Goal: Task Accomplishment & Management: Complete application form

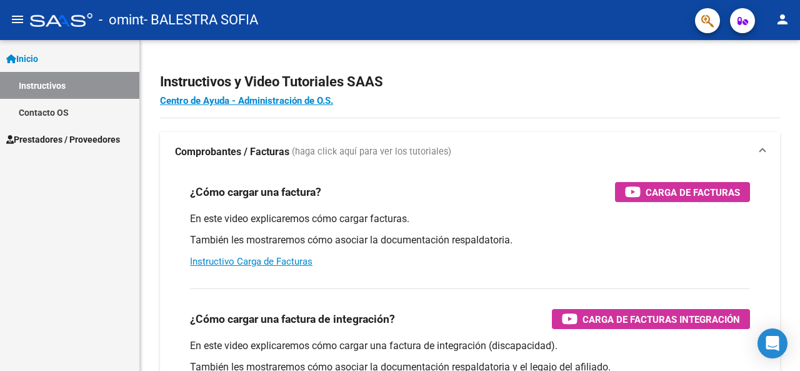
click at [95, 138] on span "Prestadores / Proveedores" at bounding box center [63, 139] width 114 height 14
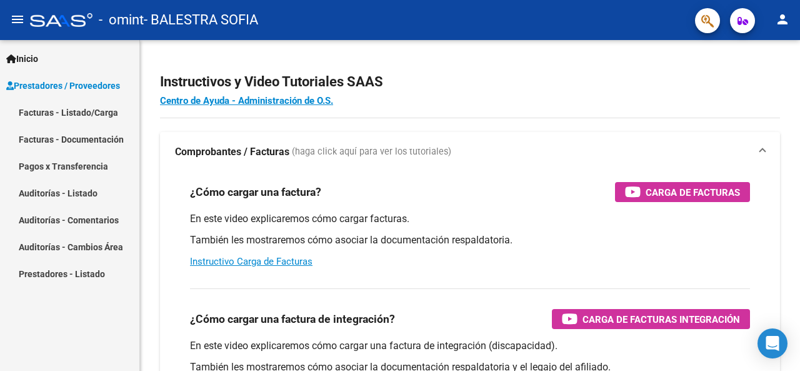
click at [99, 118] on link "Facturas - Listado/Carga" at bounding box center [69, 112] width 139 height 27
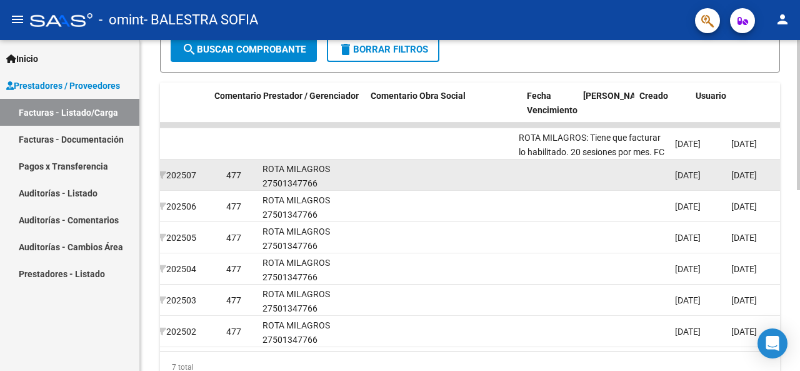
scroll to position [0, 1779]
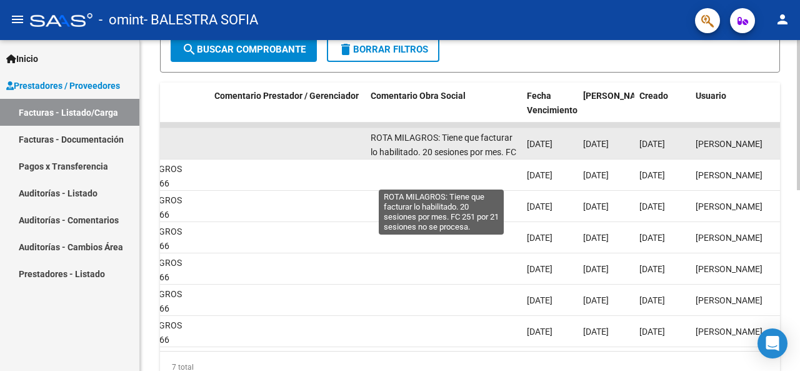
click at [467, 141] on span "ROTA MILAGROS: Tiene que facturar lo habilitado. 20 sesiones por mes. FC 251 po…" at bounding box center [444, 151] width 146 height 39
click at [695, 141] on span "[PERSON_NAME]" at bounding box center [728, 144] width 67 height 10
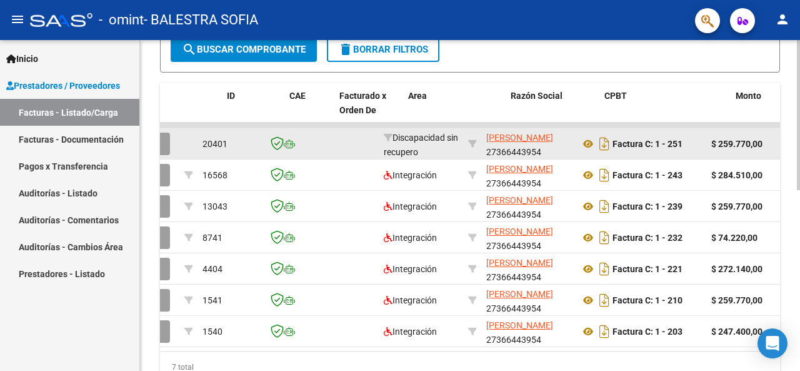
scroll to position [0, 0]
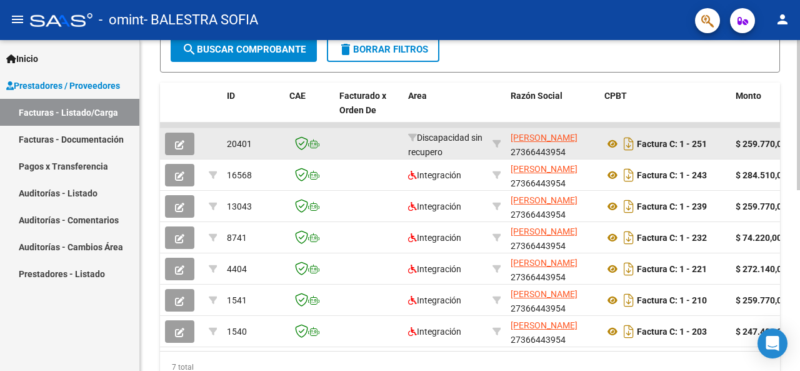
click at [183, 144] on icon "button" at bounding box center [179, 144] width 9 height 9
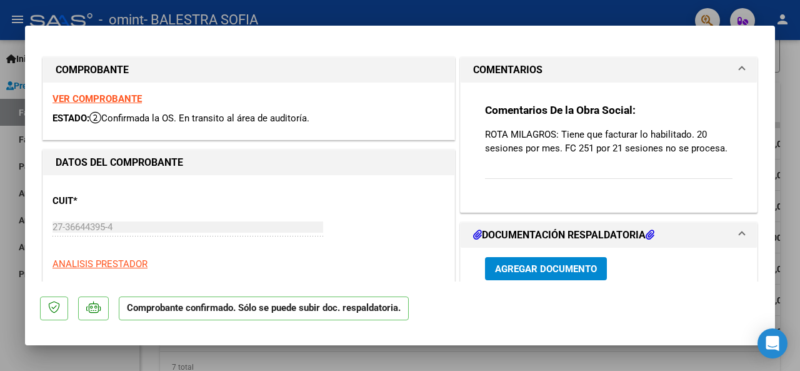
click at [794, 138] on div at bounding box center [400, 185] width 800 height 371
type input "$ 0,00"
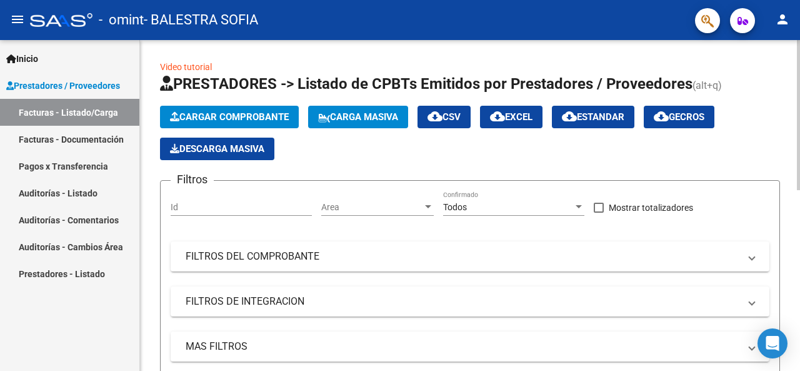
click at [269, 123] on button "Cargar Comprobante" at bounding box center [229, 117] width 139 height 22
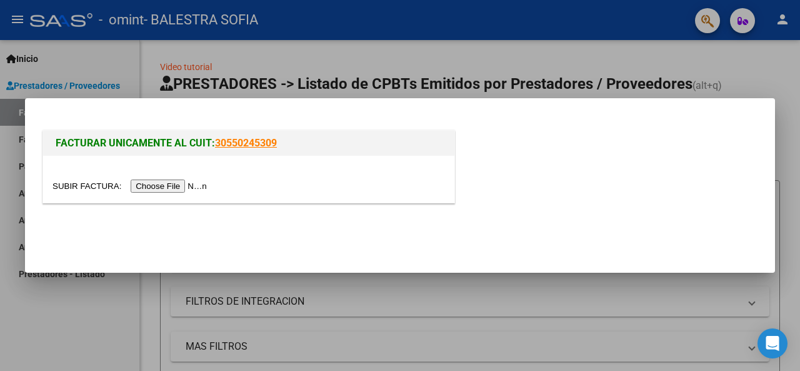
click at [209, 183] on input "file" at bounding box center [131, 185] width 158 height 13
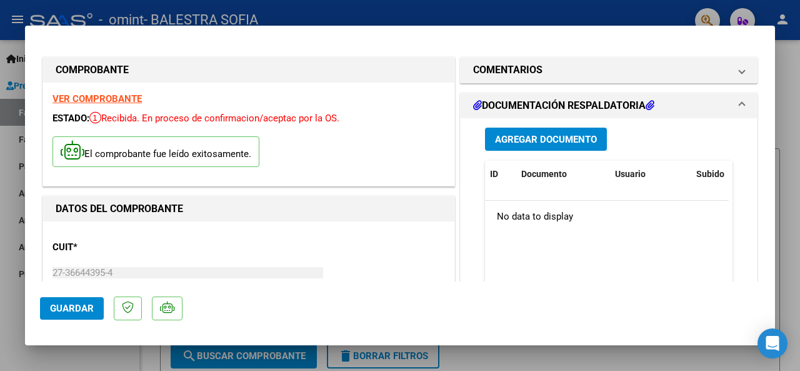
click at [537, 138] on span "Agregar Documento" at bounding box center [546, 139] width 102 height 11
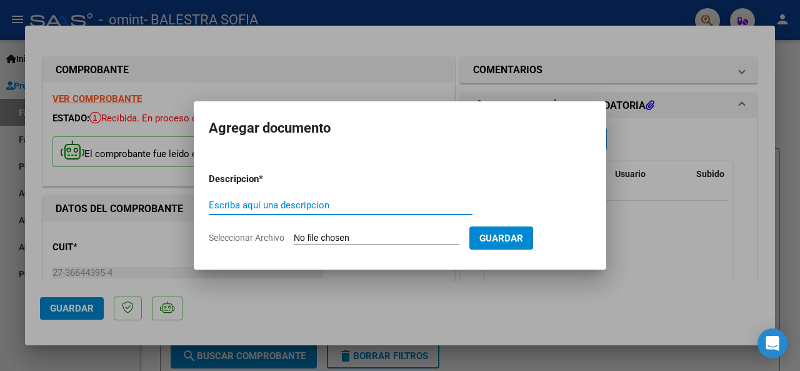
click at [339, 201] on input "Escriba aquí una descripcion" at bounding box center [341, 204] width 264 height 11
click at [384, 237] on input "Seleccionar Archivo" at bounding box center [377, 238] width 166 height 12
type input "C:\fakepath\Agosto [PERSON_NAME].pdf"
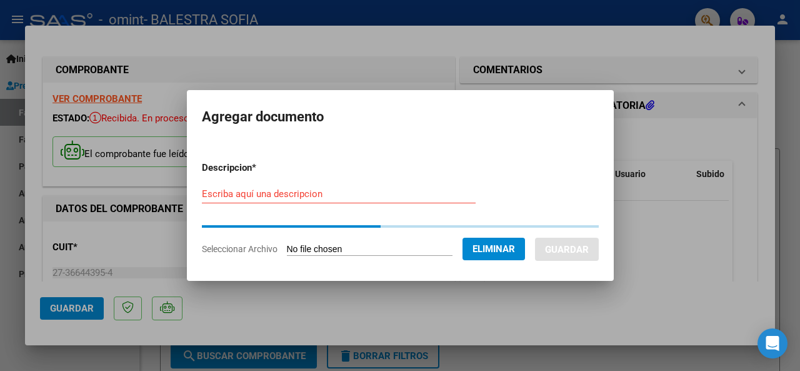
click at [354, 191] on input "Escriba aquí una descripcion" at bounding box center [339, 193] width 274 height 11
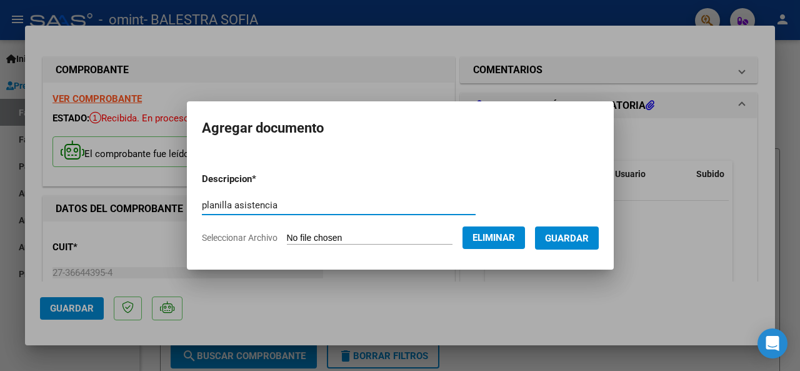
type input "planilla asistencia"
click at [571, 237] on span "Guardar" at bounding box center [567, 237] width 44 height 11
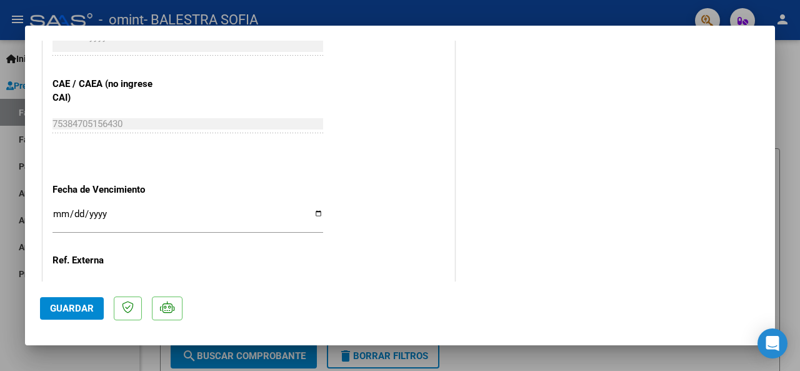
scroll to position [671, 0]
click at [312, 207] on input "Ingresar la fecha" at bounding box center [187, 217] width 271 height 20
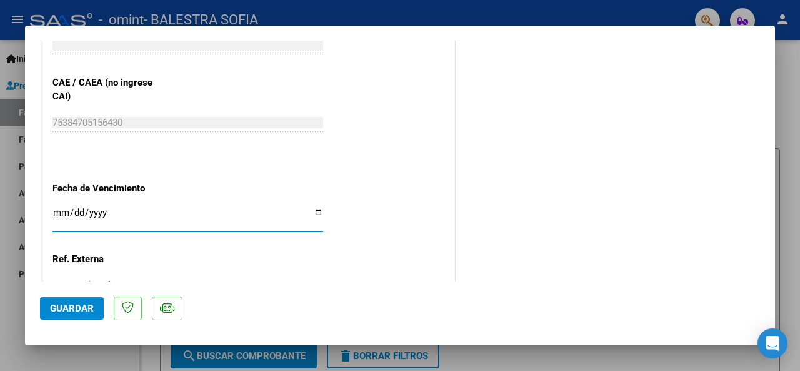
type input "[DATE]"
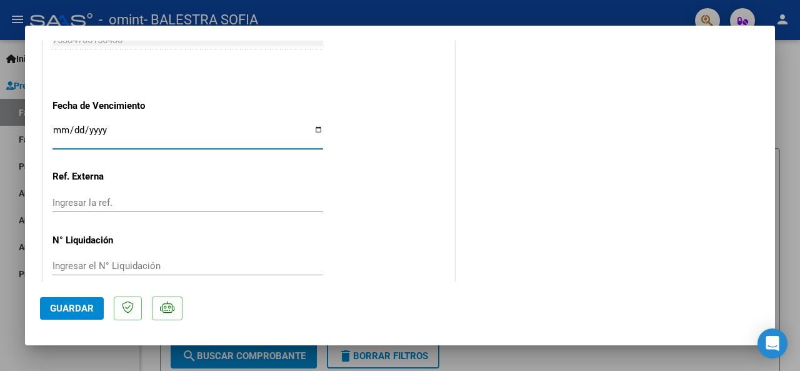
scroll to position [770, 0]
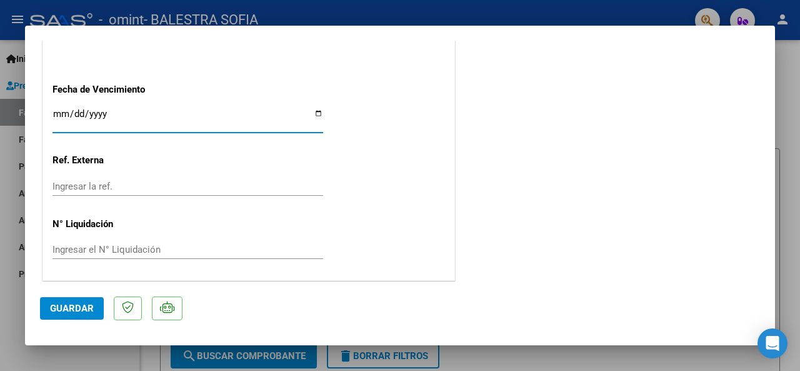
click at [82, 305] on span "Guardar" at bounding box center [72, 307] width 44 height 11
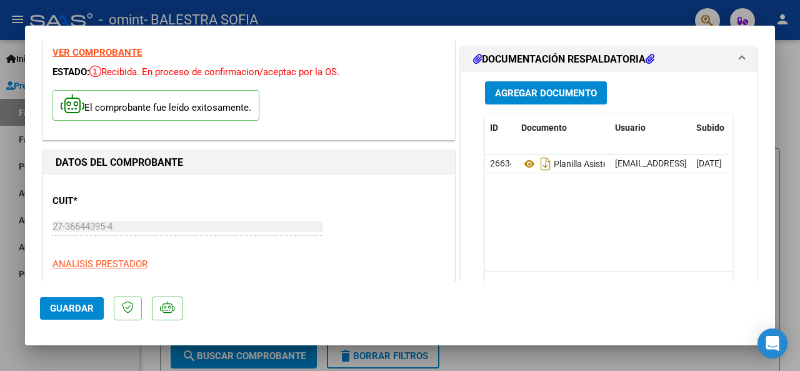
scroll to position [45, 0]
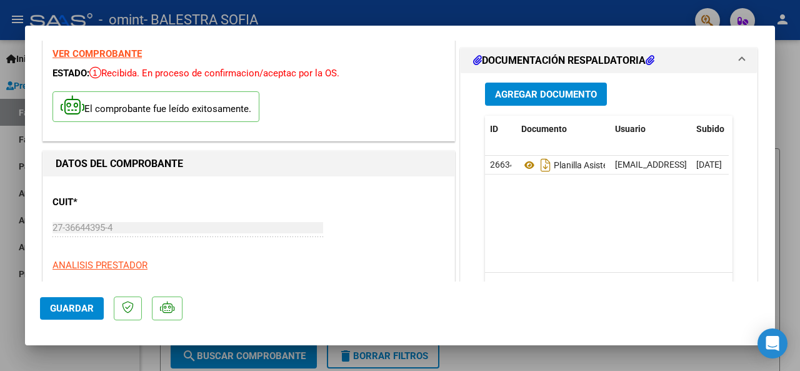
click at [76, 312] on span "Guardar" at bounding box center [72, 307] width 44 height 11
click at [786, 107] on div at bounding box center [400, 185] width 800 height 371
type input "$ 0,00"
